Goal: Find specific page/section: Find specific page/section

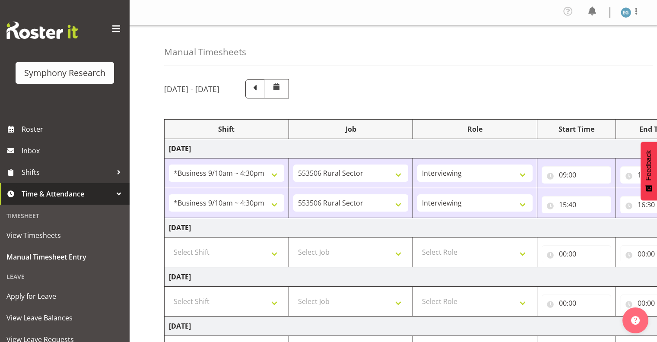
select select "26078"
select select "10587"
select select "26078"
select select "10587"
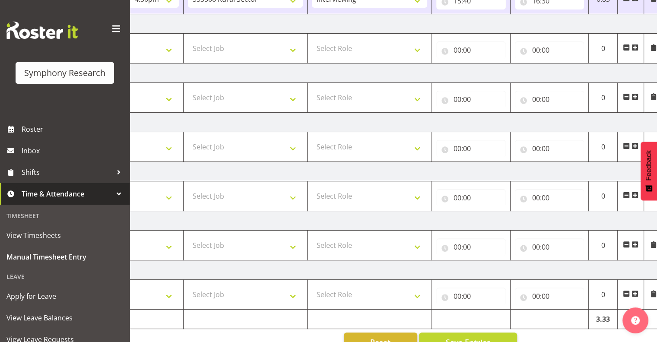
scroll to position [192, 0]
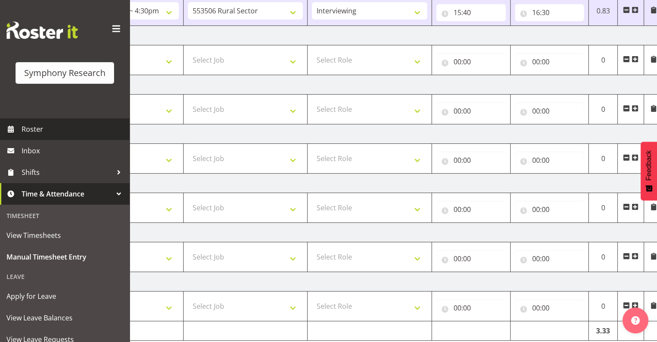
click at [31, 127] on span "Roster" at bounding box center [74, 129] width 104 height 13
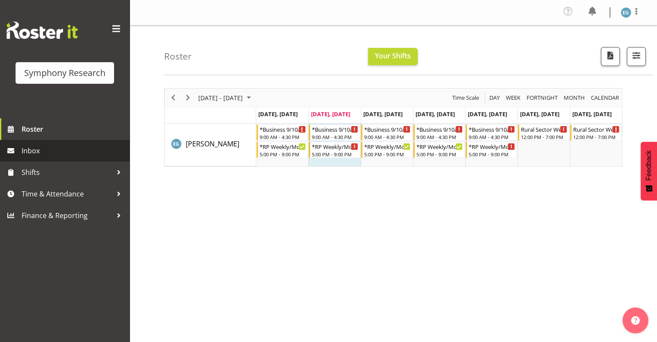
click at [29, 150] on span "Inbox" at bounding box center [74, 150] width 104 height 13
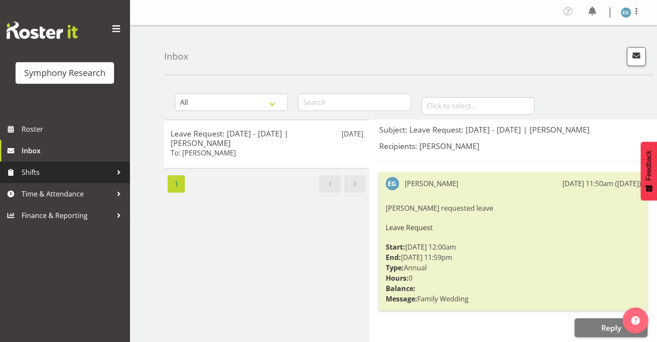
click at [30, 172] on span "Shifts" at bounding box center [67, 172] width 91 height 13
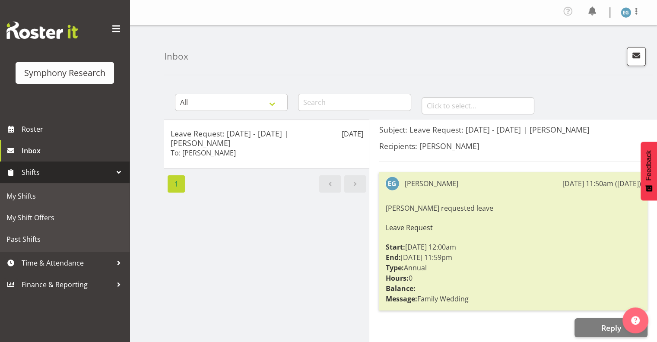
click at [30, 171] on span "Shifts" at bounding box center [67, 172] width 91 height 13
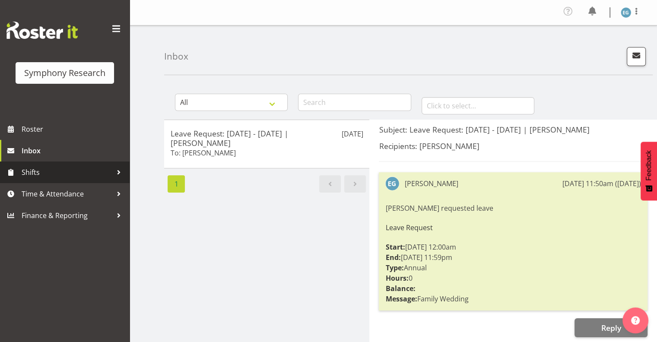
click at [35, 171] on span "Shifts" at bounding box center [67, 172] width 91 height 13
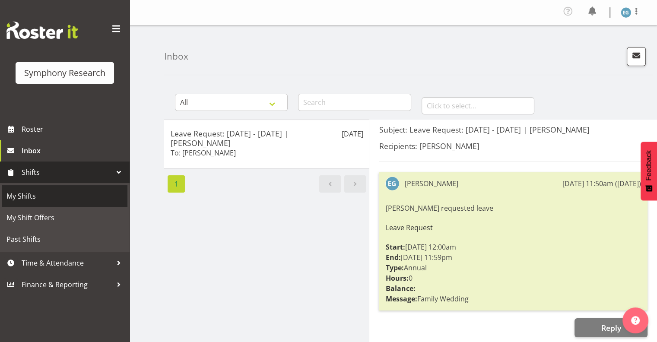
click at [23, 194] on span "My Shifts" at bounding box center [64, 196] width 117 height 13
